Goal: Task Accomplishment & Management: Manage account settings

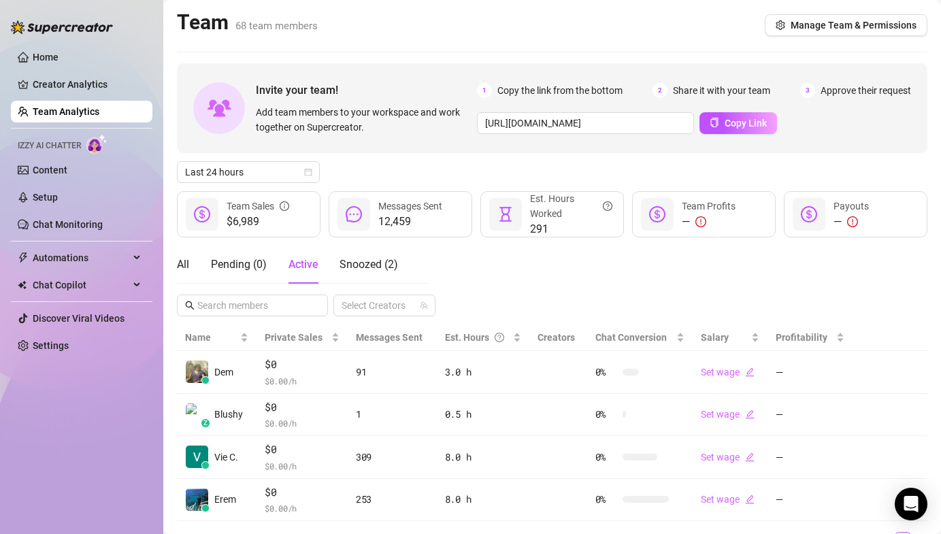
scroll to position [66, 0]
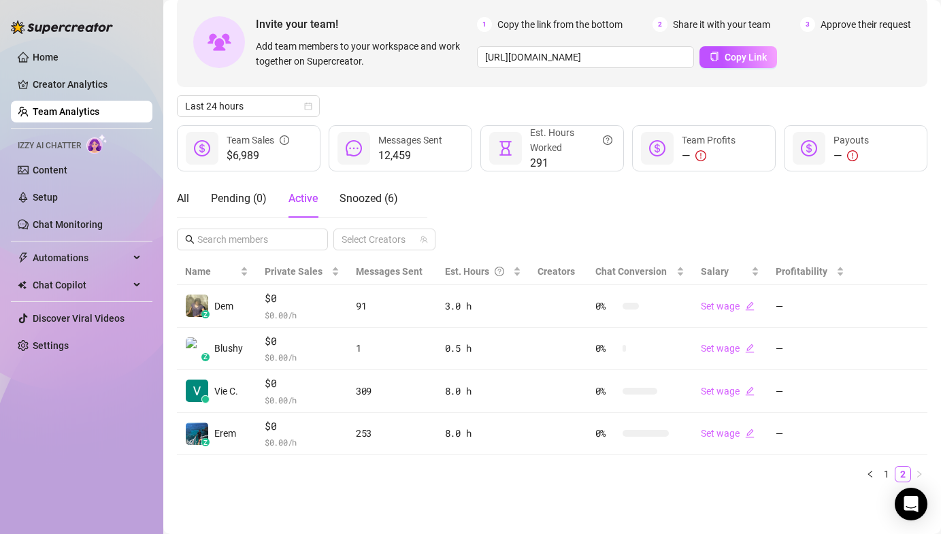
click at [898, 206] on div "All Pending ( 0 ) Active Snoozed ( 6 ) Select Creators" at bounding box center [552, 215] width 751 height 71
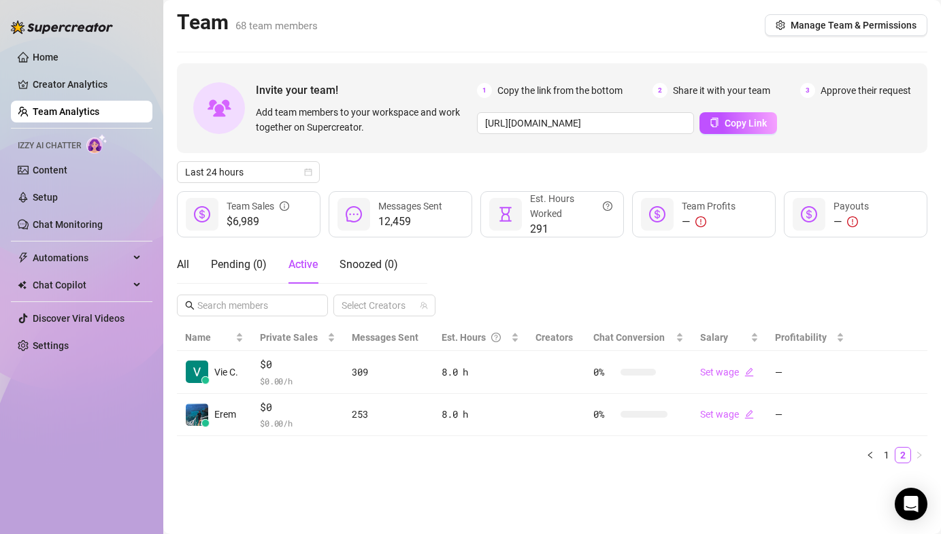
scroll to position [0, 0]
click at [888, 448] on link "1" at bounding box center [886, 455] width 15 height 15
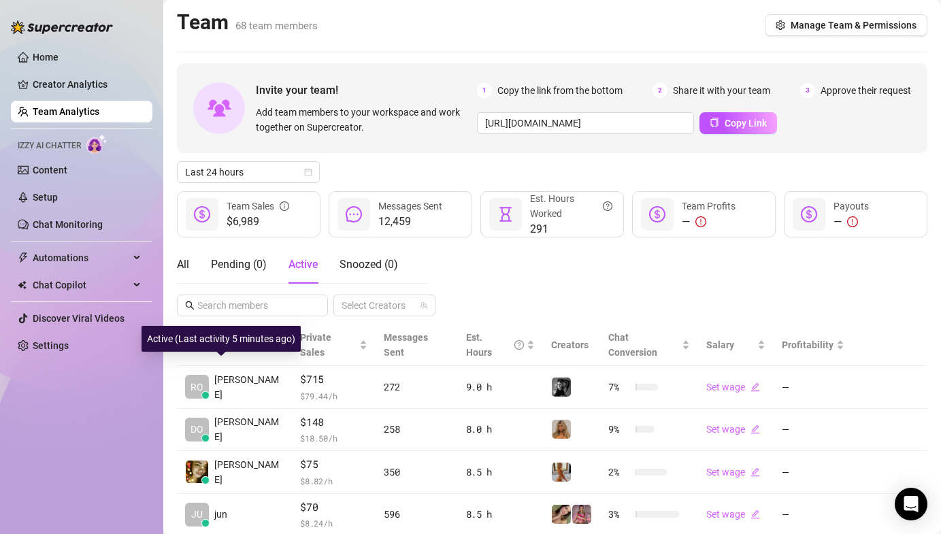
scroll to position [285, 0]
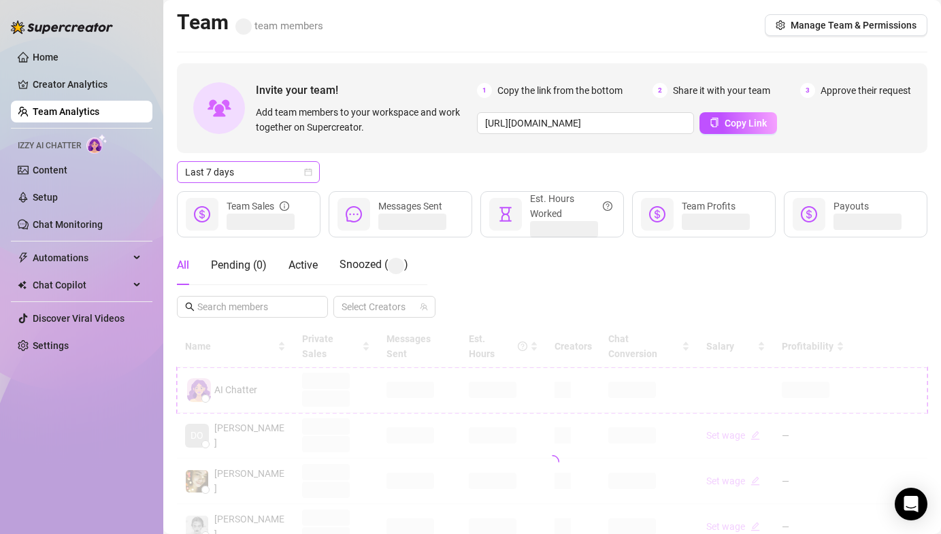
click at [238, 171] on span "Last 7 days" at bounding box center [248, 172] width 127 height 20
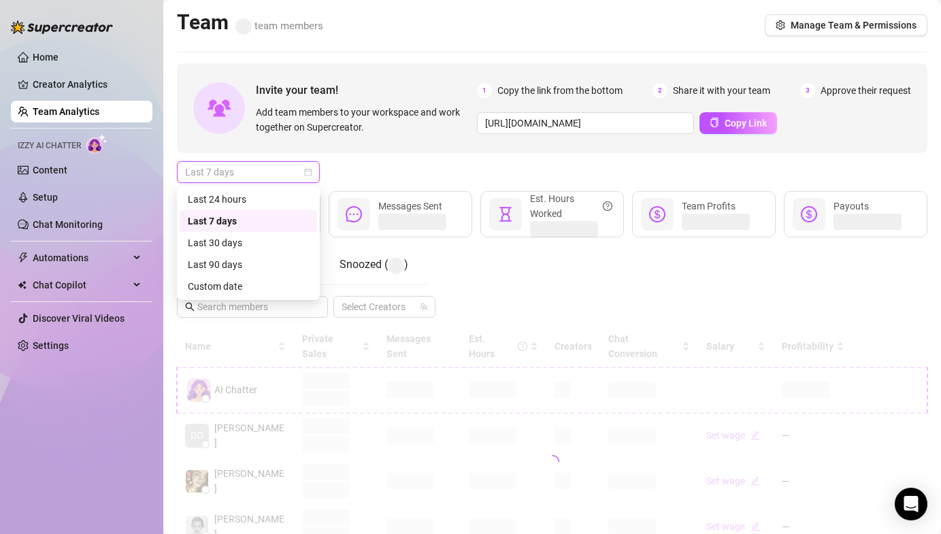
click at [240, 186] on div "Last 24 hours Last 7 days Last 30 days Last 24 hours Last 7 days Last 30 days L…" at bounding box center [248, 243] width 143 height 114
drag, startPoint x: 240, startPoint y: 191, endPoint x: 258, endPoint y: 188, distance: 18.7
click at [240, 192] on div "Last 24 hours" at bounding box center [248, 199] width 121 height 15
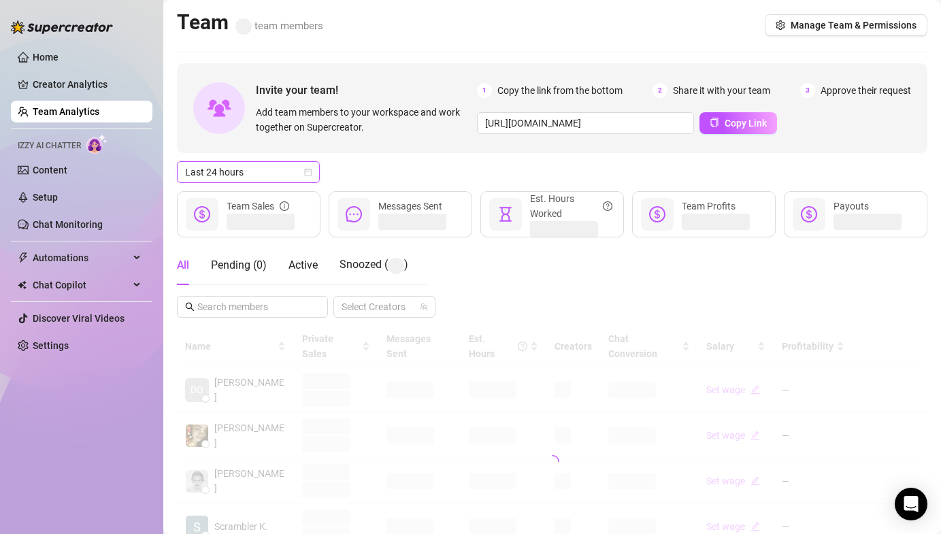
click at [335, 174] on div "Last 24 hours Last 24 hours" at bounding box center [552, 172] width 751 height 22
click at [301, 265] on span "Active" at bounding box center [303, 265] width 29 height 13
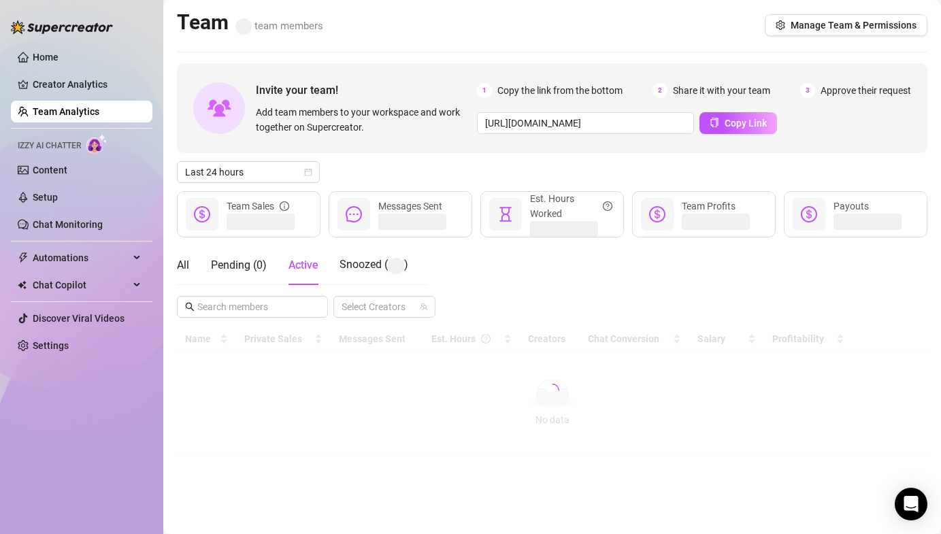
click at [399, 159] on div "Invite your team! Add team members to your workspace and work together on Super…" at bounding box center [552, 259] width 751 height 392
click at [450, 246] on div "All Pending ( 0 ) Active Snoozed ( ) Select Creators" at bounding box center [552, 282] width 751 height 72
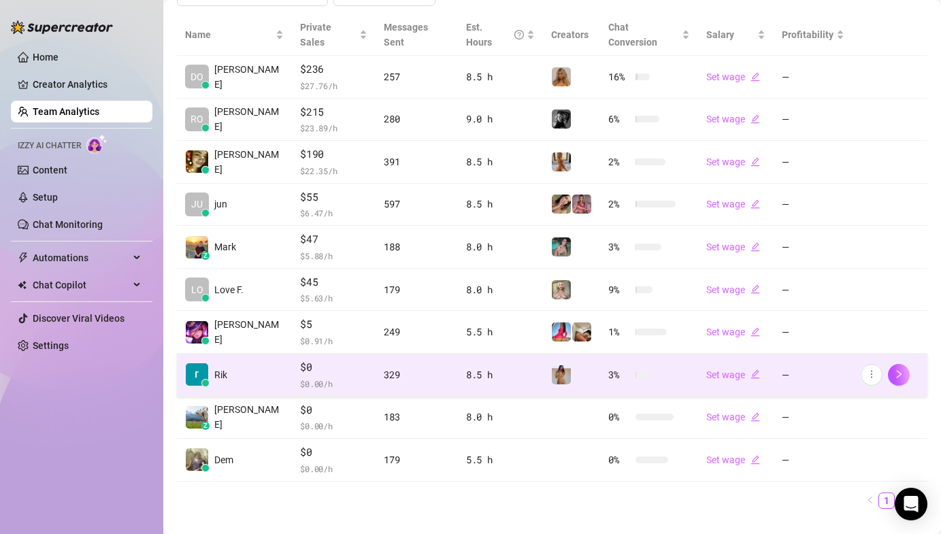
scroll to position [314, 0]
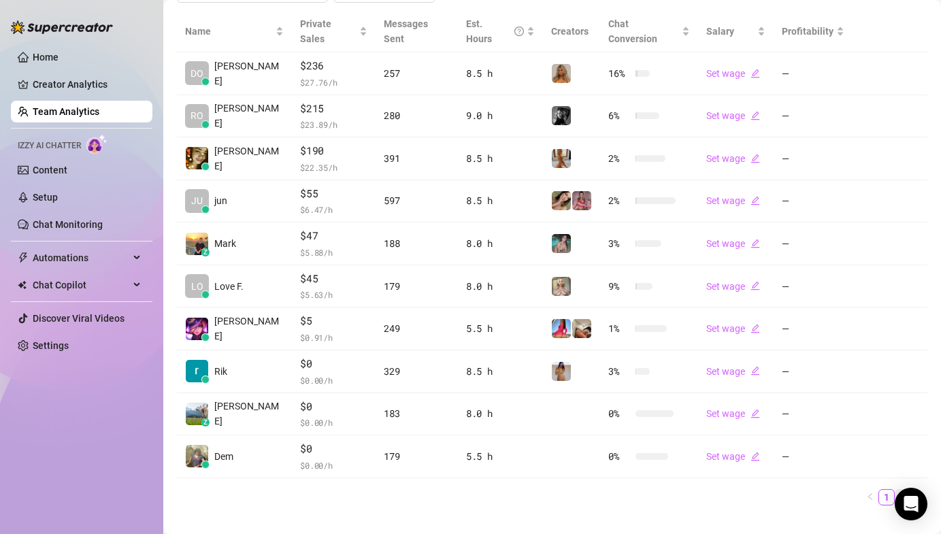
click at [897, 490] on link "2" at bounding box center [903, 497] width 15 height 15
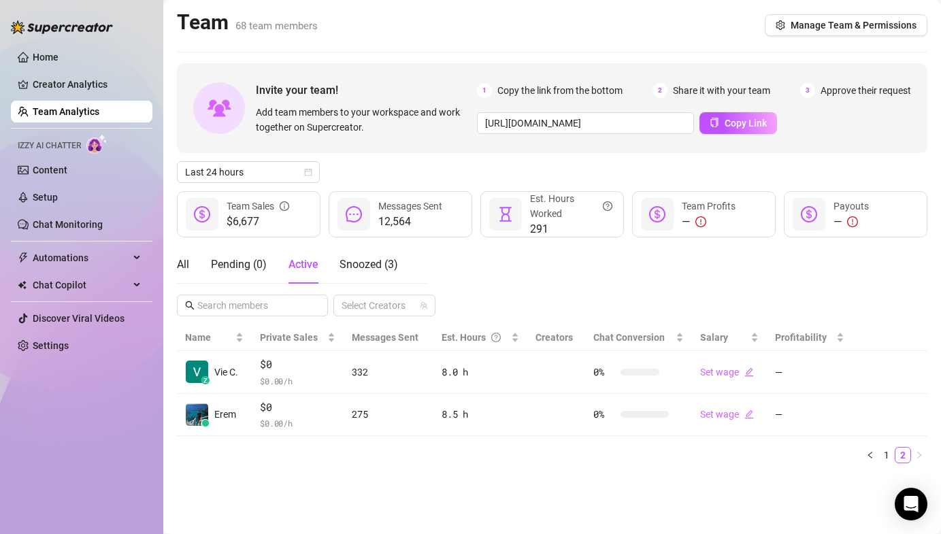
scroll to position [0, 0]
